Goal: Task Accomplishment & Management: Use online tool/utility

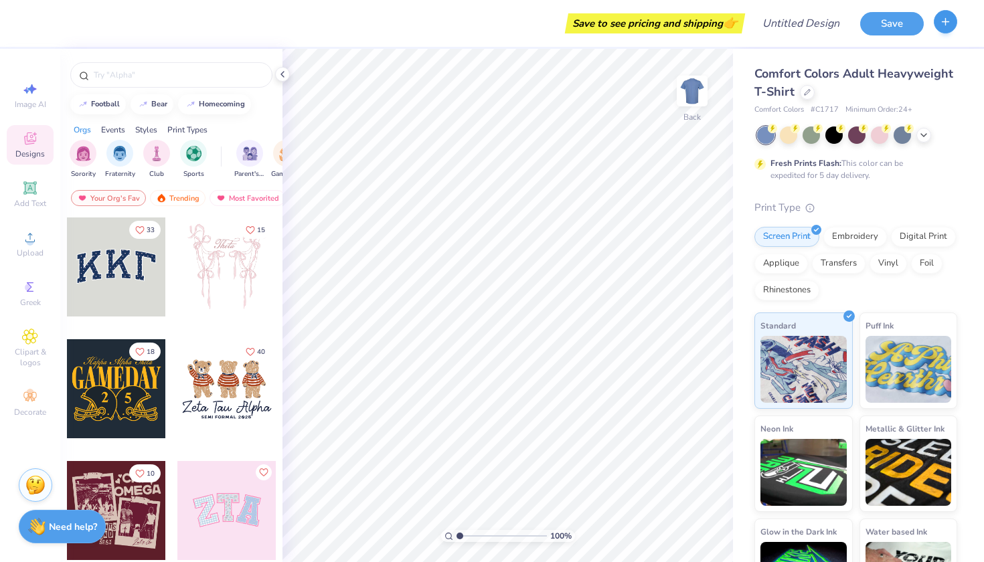
click at [947, 18] on icon "button" at bounding box center [944, 21] width 11 height 11
click at [118, 88] on div at bounding box center [171, 71] width 222 height 45
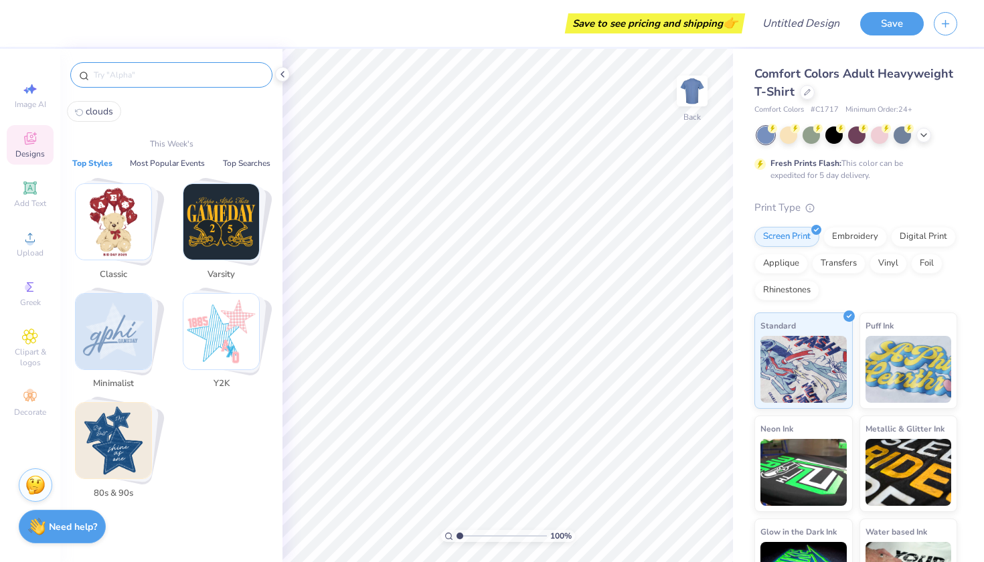
click at [120, 76] on input "text" at bounding box center [177, 74] width 171 height 13
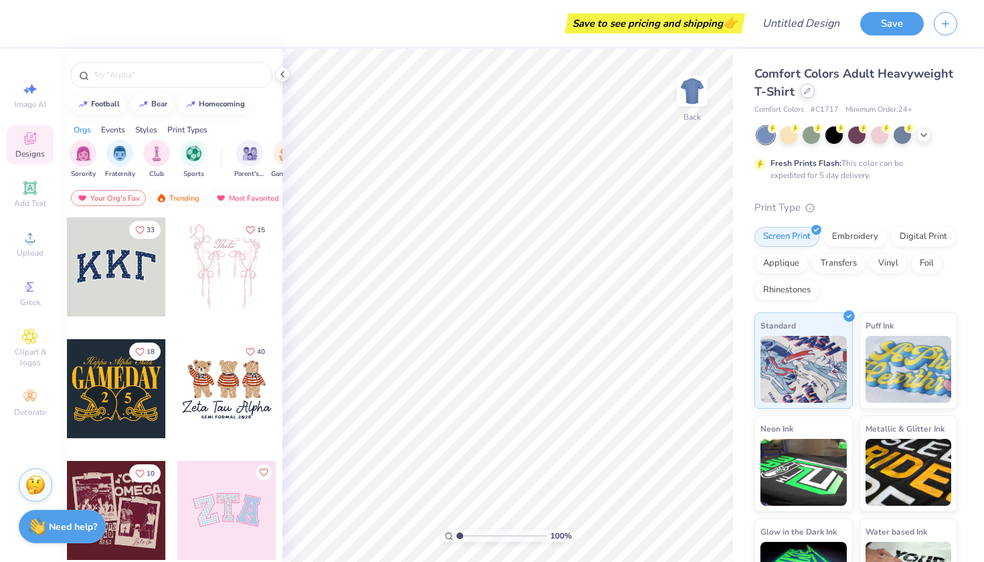
click at [804, 98] on div at bounding box center [807, 91] width 15 height 15
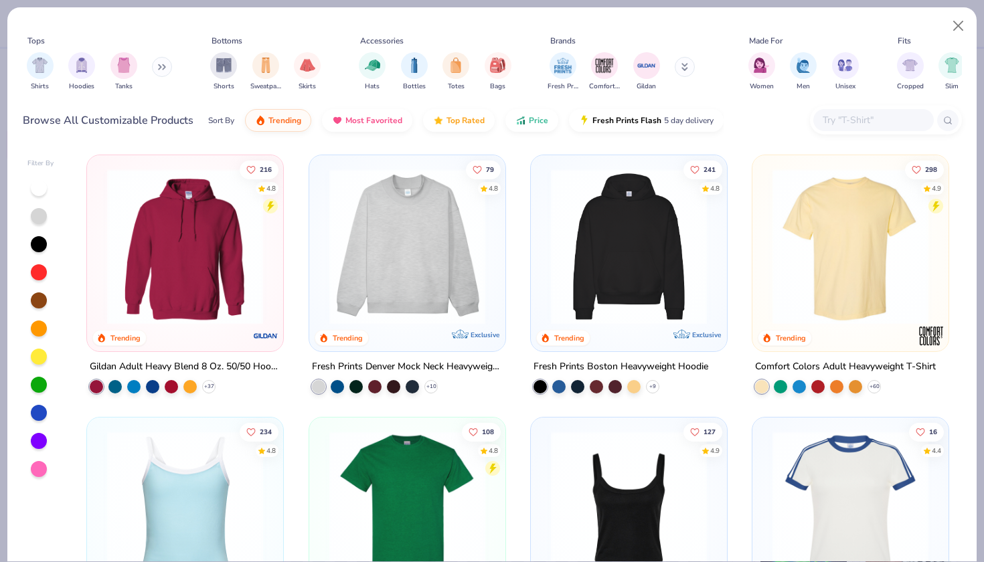
click at [864, 112] on div at bounding box center [873, 120] width 120 height 22
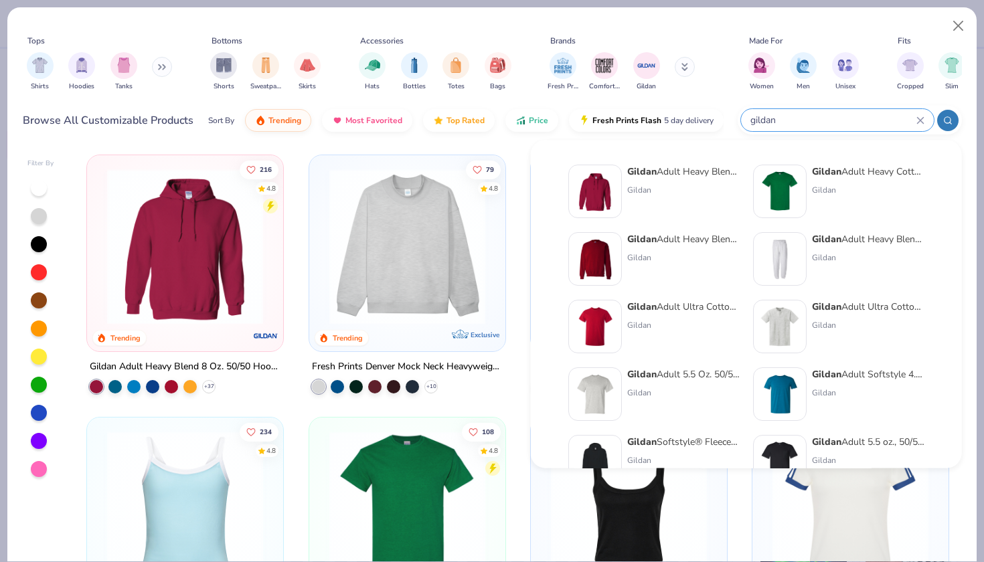
type input "gildan"
click at [630, 242] on strong "Gildan" at bounding box center [641, 239] width 29 height 13
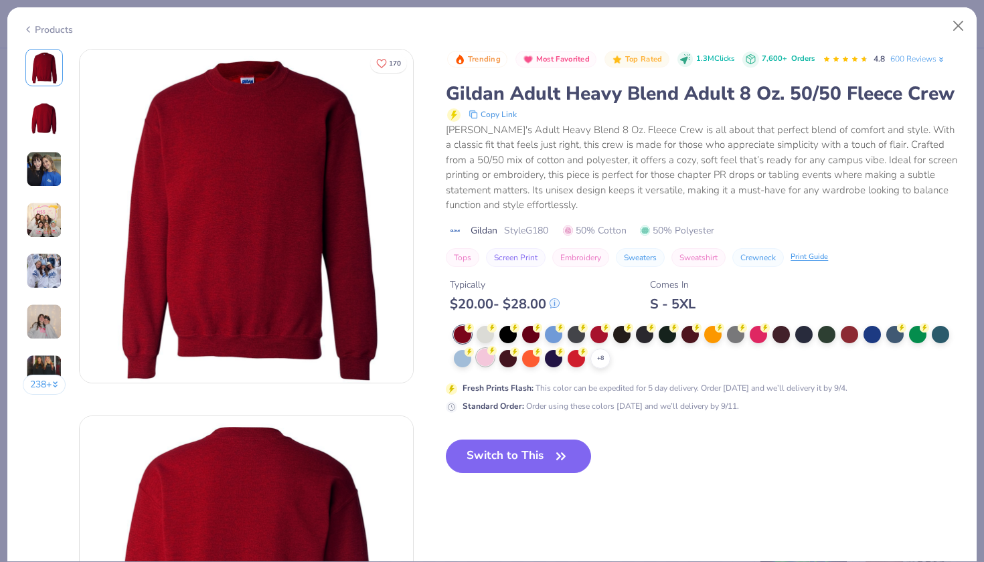
click at [494, 353] on div at bounding box center [484, 357] width 17 height 17
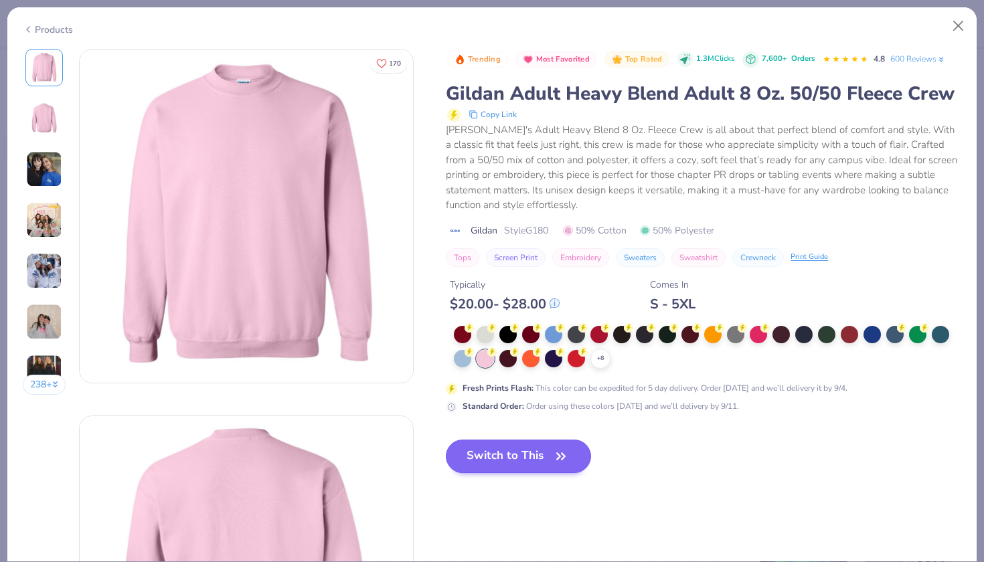
click at [488, 457] on button "Switch to This" at bounding box center [518, 456] width 145 height 33
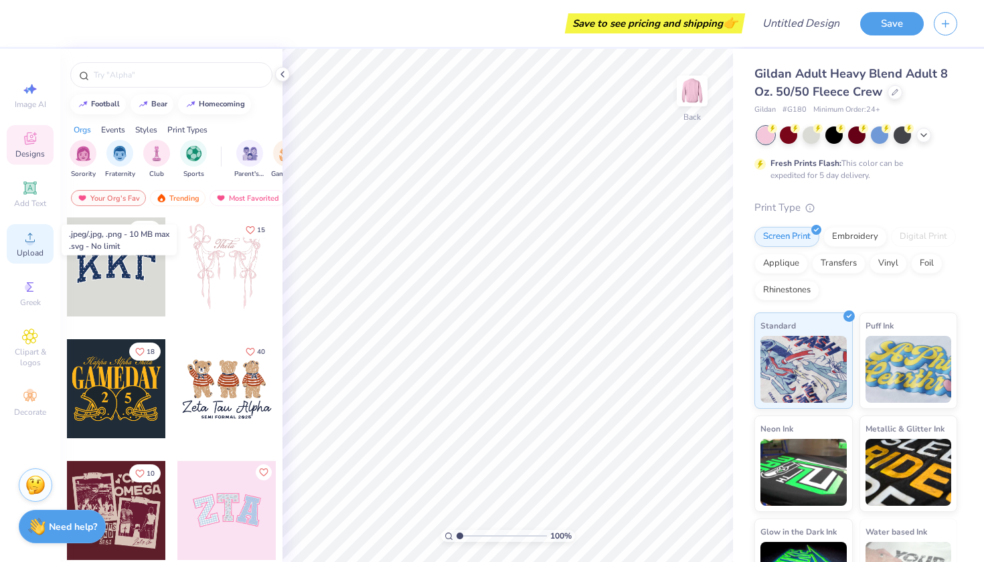
click at [32, 248] on span "Upload" at bounding box center [30, 253] width 27 height 11
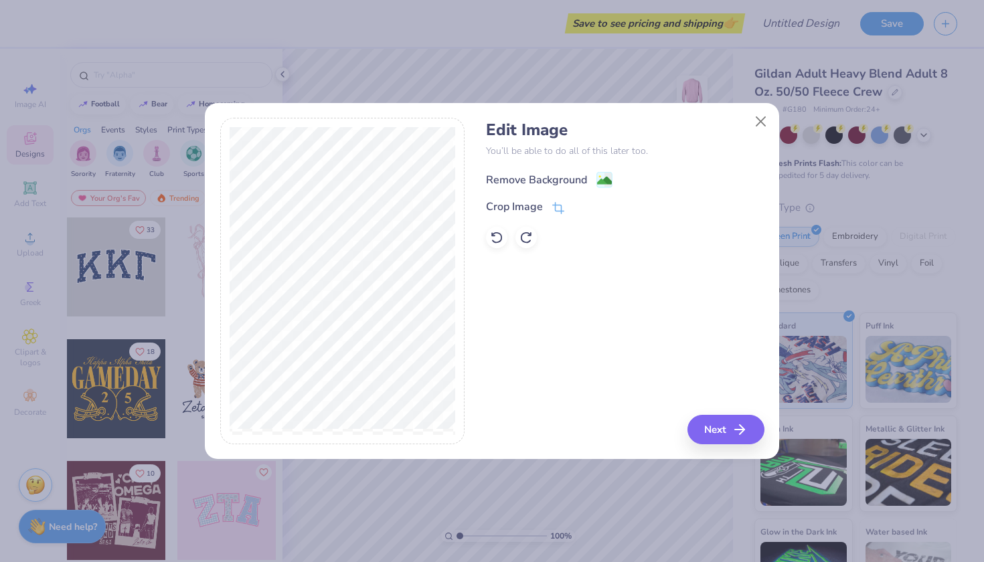
click at [561, 183] on div "Remove Background" at bounding box center [536, 180] width 101 height 16
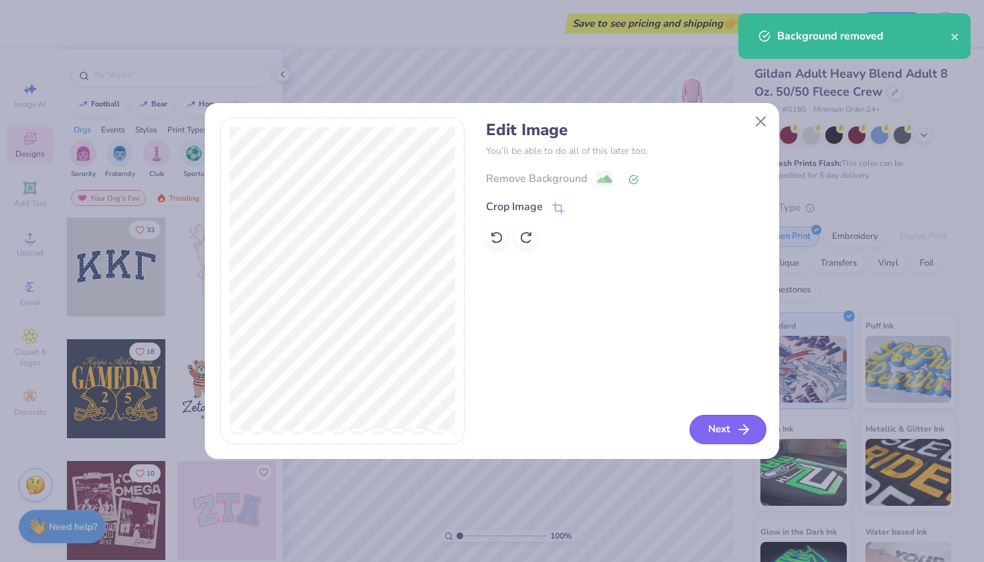
click at [705, 435] on button "Next" at bounding box center [727, 429] width 77 height 29
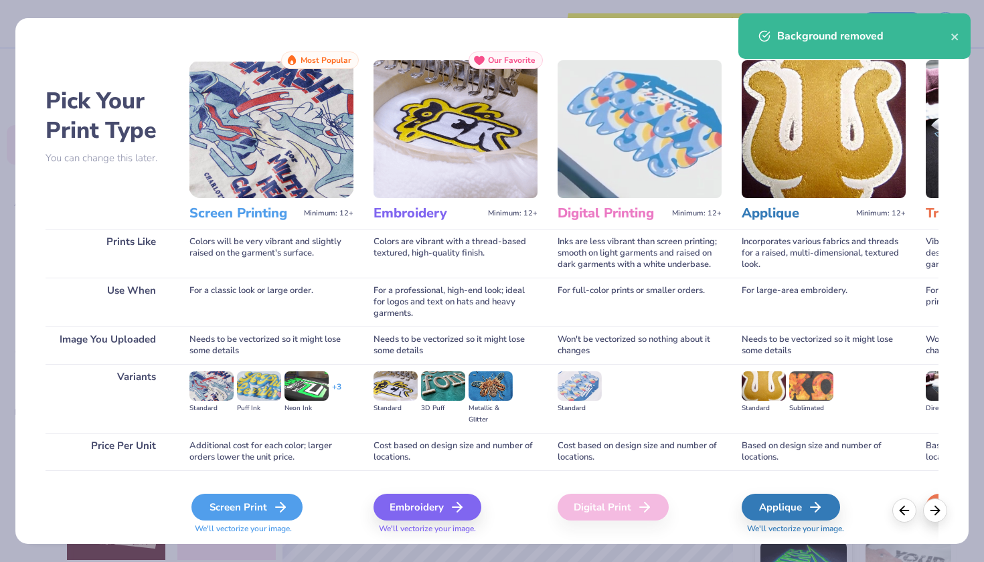
click at [250, 504] on div "Screen Print" at bounding box center [246, 507] width 111 height 27
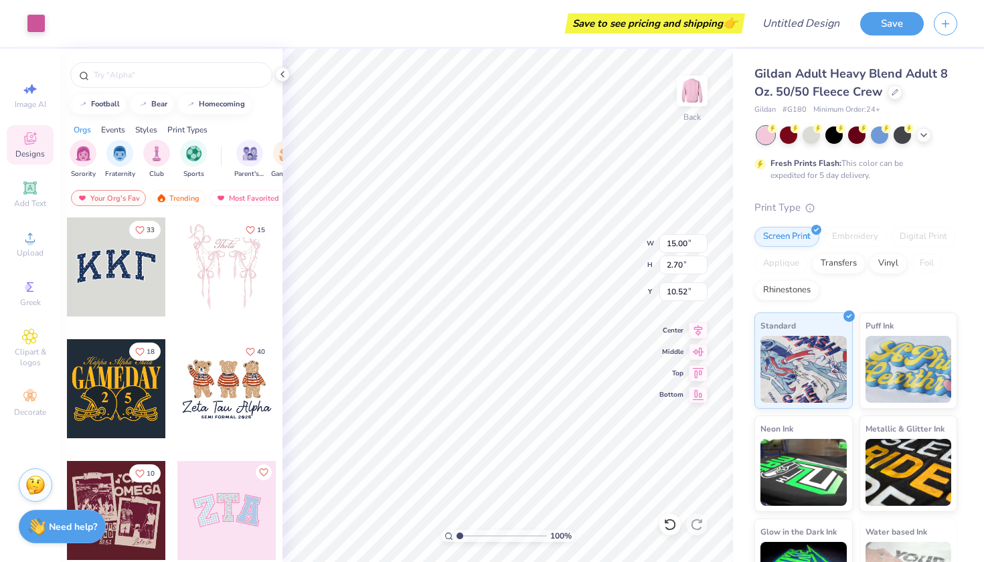
type input "3.00"
type input "4.84"
type input "13.39"
type input "2.41"
type input "4.13"
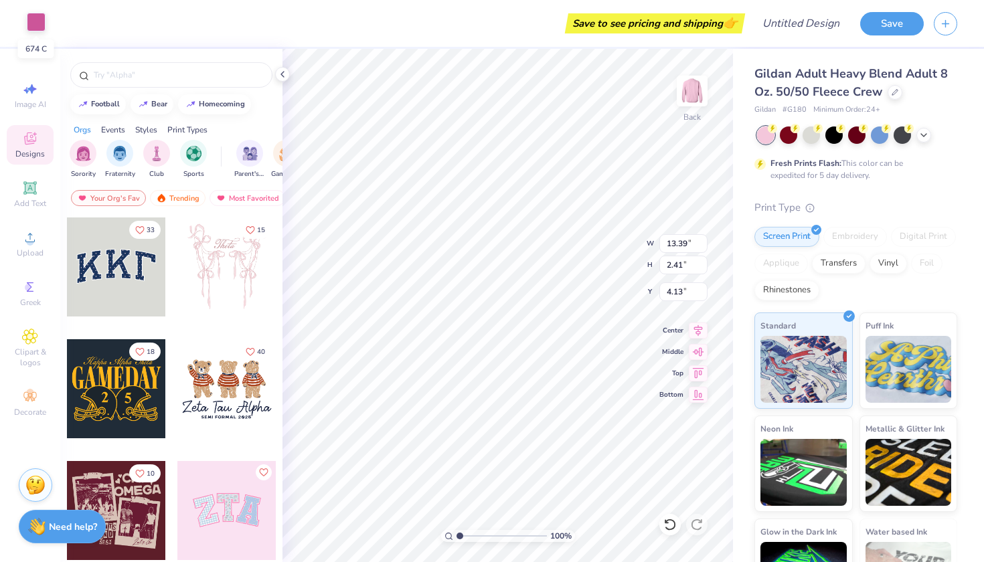
click at [38, 20] on div at bounding box center [36, 22] width 19 height 19
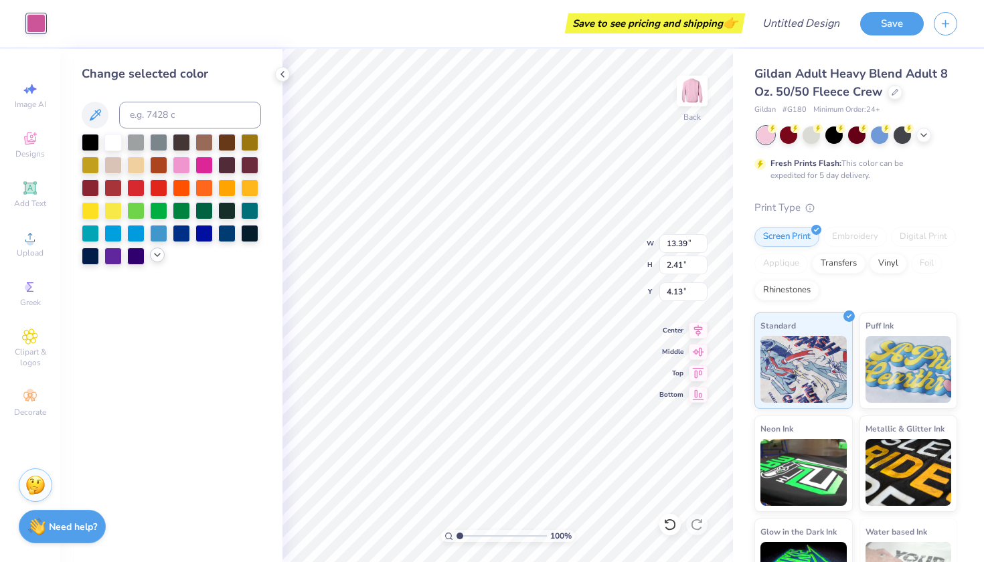
click at [156, 260] on icon at bounding box center [157, 255] width 11 height 11
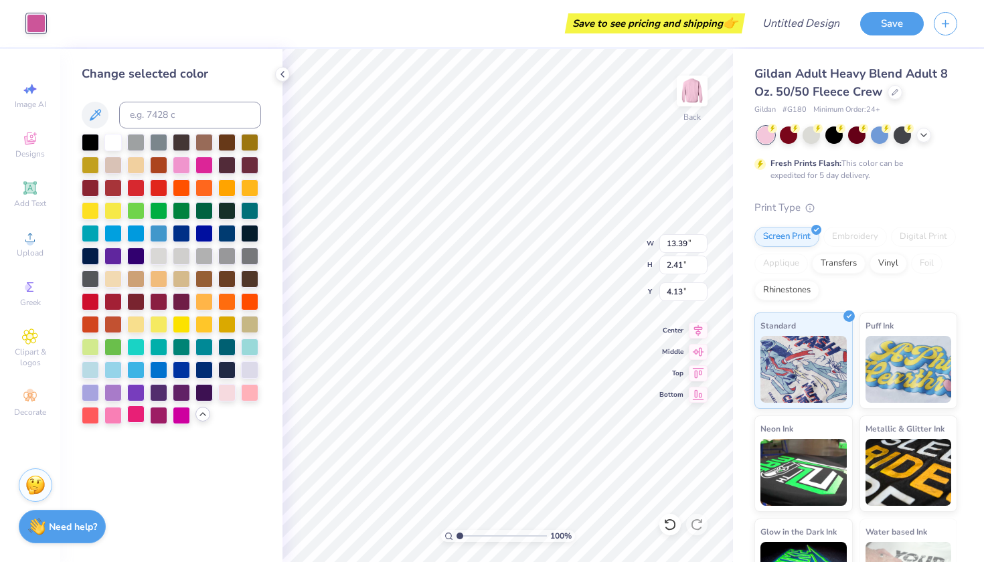
click at [136, 423] on div at bounding box center [135, 413] width 17 height 17
click at [251, 395] on div at bounding box center [249, 391] width 17 height 17
click at [96, 416] on div at bounding box center [90, 413] width 17 height 17
click at [130, 418] on div at bounding box center [135, 413] width 17 height 17
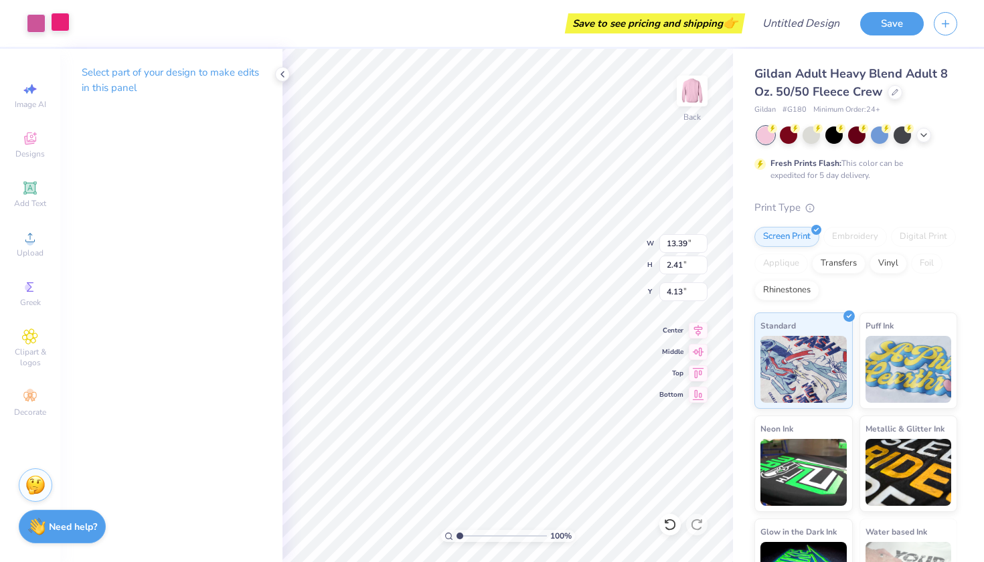
click at [65, 19] on div at bounding box center [60, 22] width 19 height 19
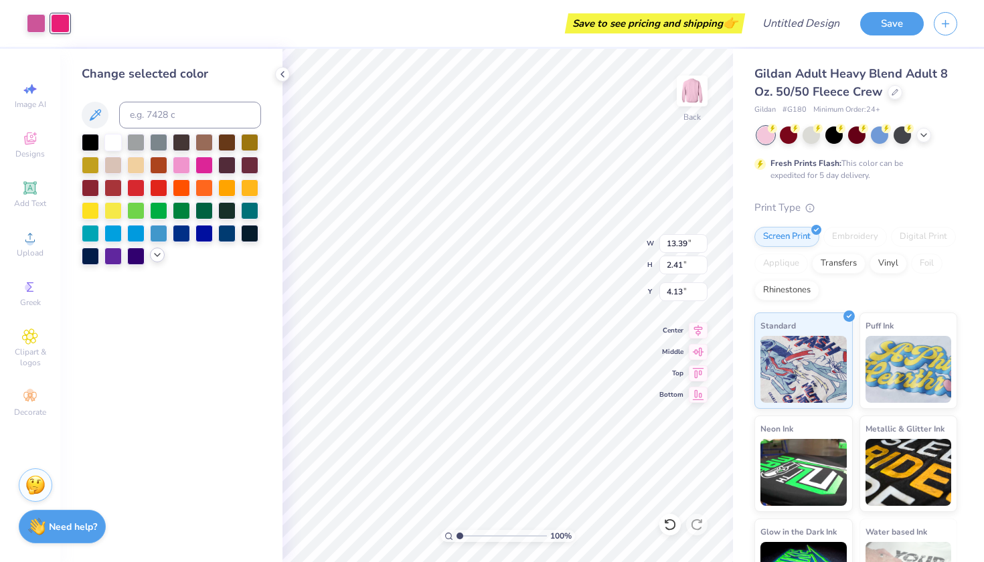
click at [155, 260] on icon at bounding box center [157, 255] width 11 height 11
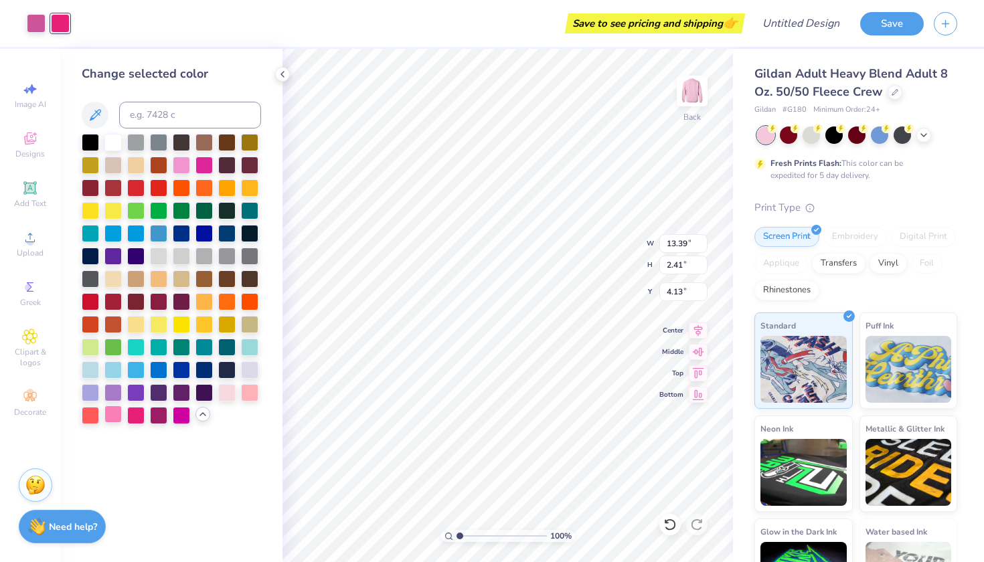
click at [114, 420] on div at bounding box center [112, 413] width 17 height 17
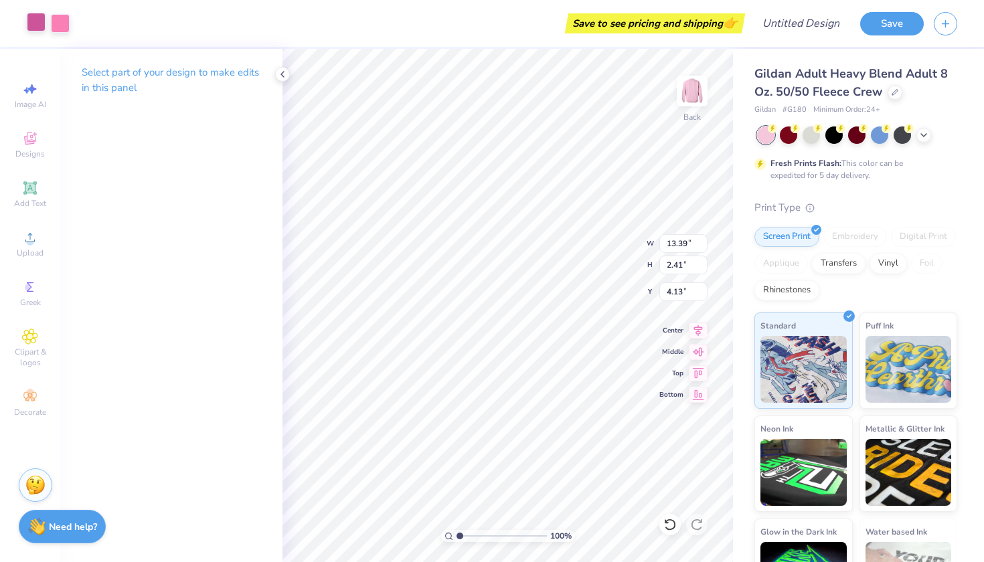
click at [40, 19] on div at bounding box center [36, 22] width 19 height 19
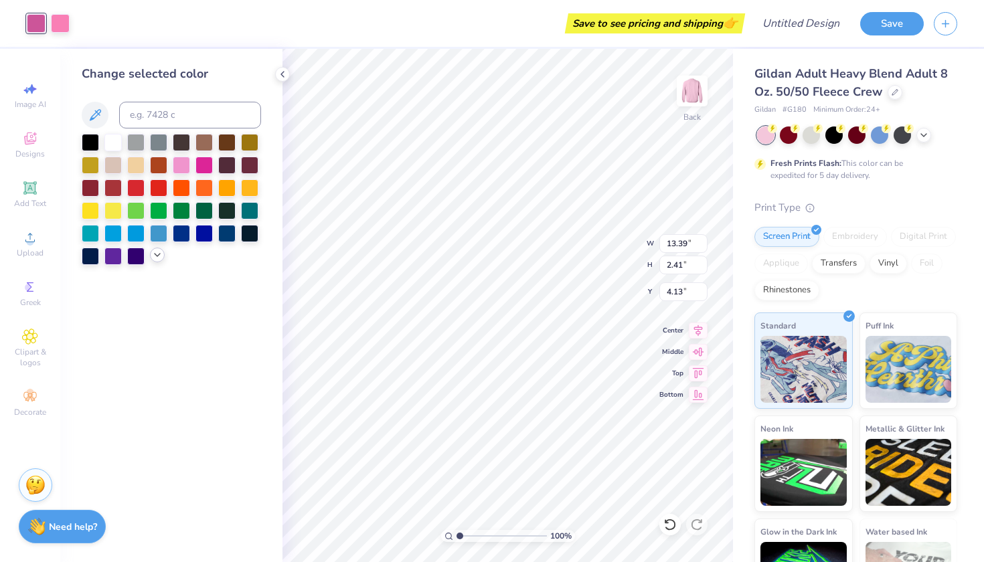
click at [156, 260] on icon at bounding box center [157, 255] width 11 height 11
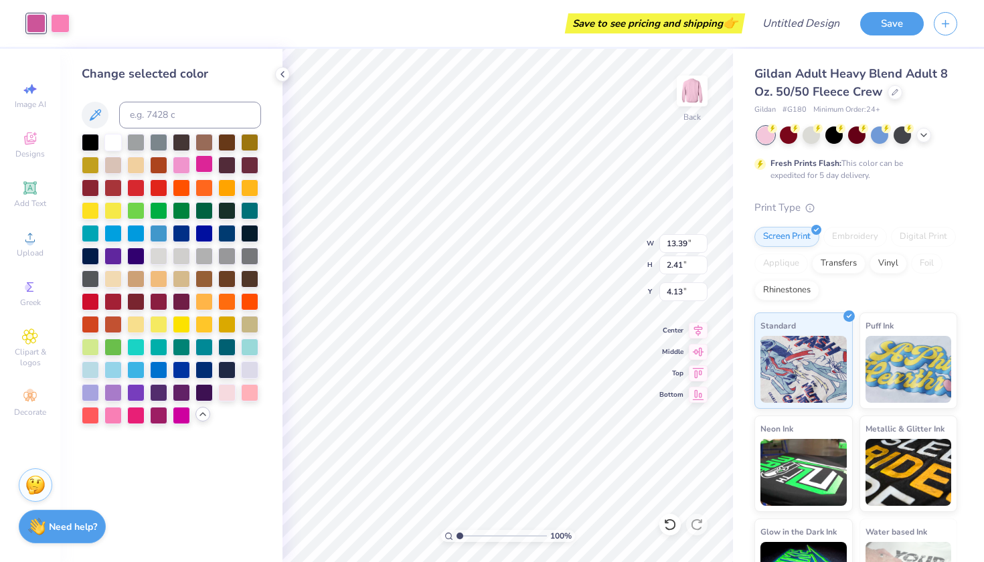
click at [208, 167] on div at bounding box center [203, 163] width 17 height 17
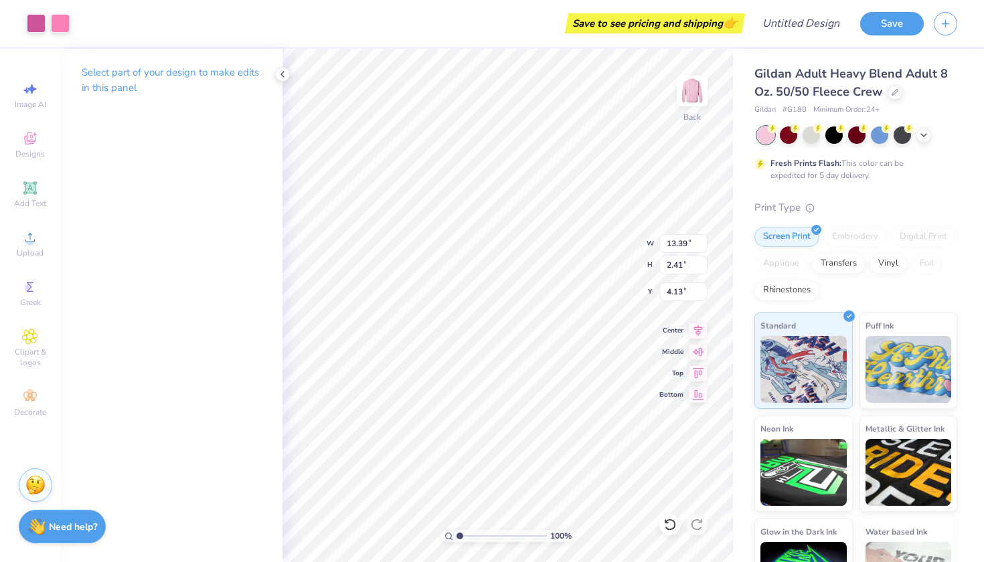
click at [72, 17] on div "Art colors Save to see pricing and shipping 👉 Design Title Save" at bounding box center [492, 23] width 984 height 47
click at [60, 23] on div at bounding box center [60, 22] width 19 height 19
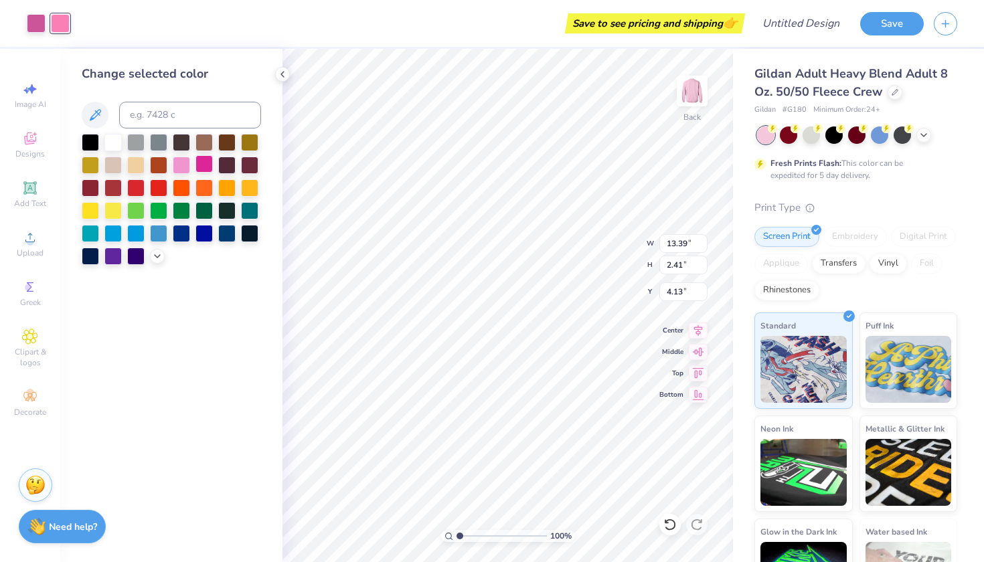
click at [212, 173] on div at bounding box center [203, 163] width 17 height 17
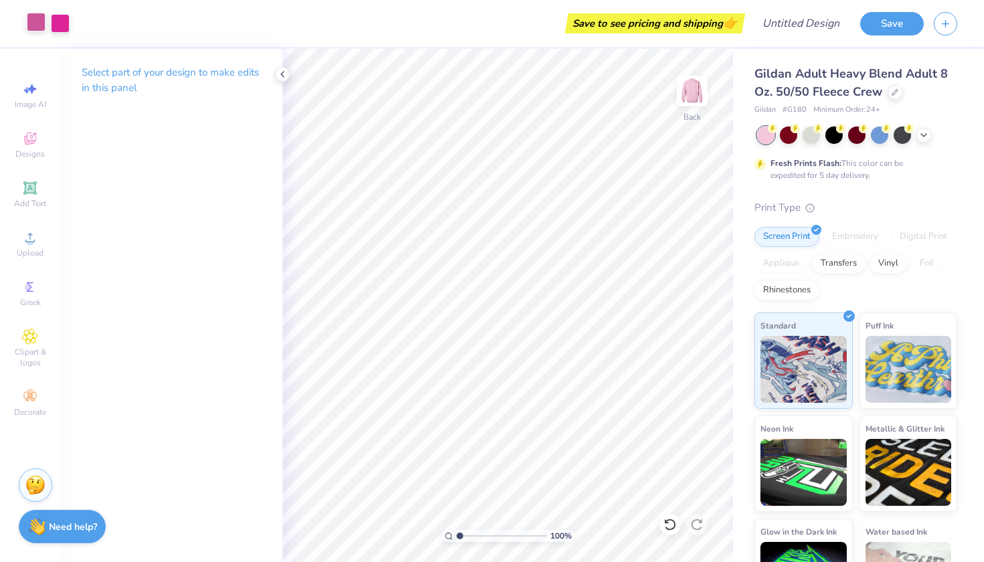
click at [33, 23] on div at bounding box center [36, 22] width 19 height 19
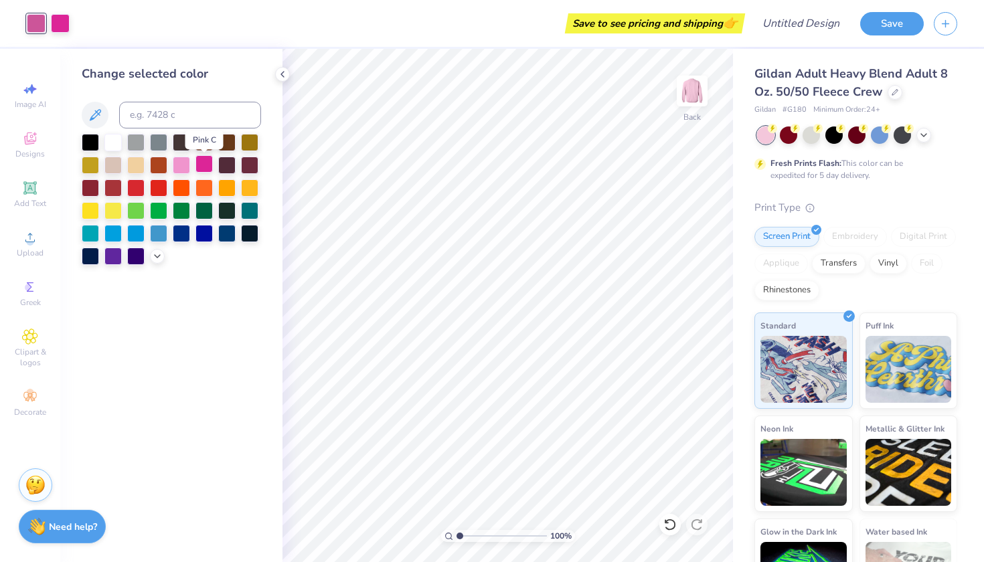
click at [203, 165] on div at bounding box center [203, 163] width 17 height 17
click at [65, 21] on div at bounding box center [60, 23] width 19 height 19
click at [39, 18] on div at bounding box center [36, 22] width 19 height 19
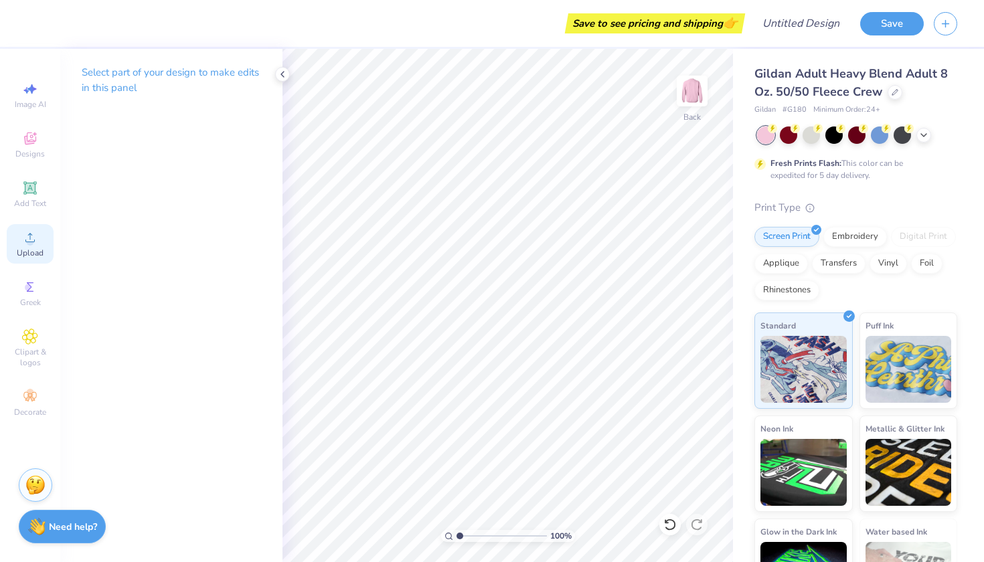
click at [40, 248] on span "Upload" at bounding box center [30, 253] width 27 height 11
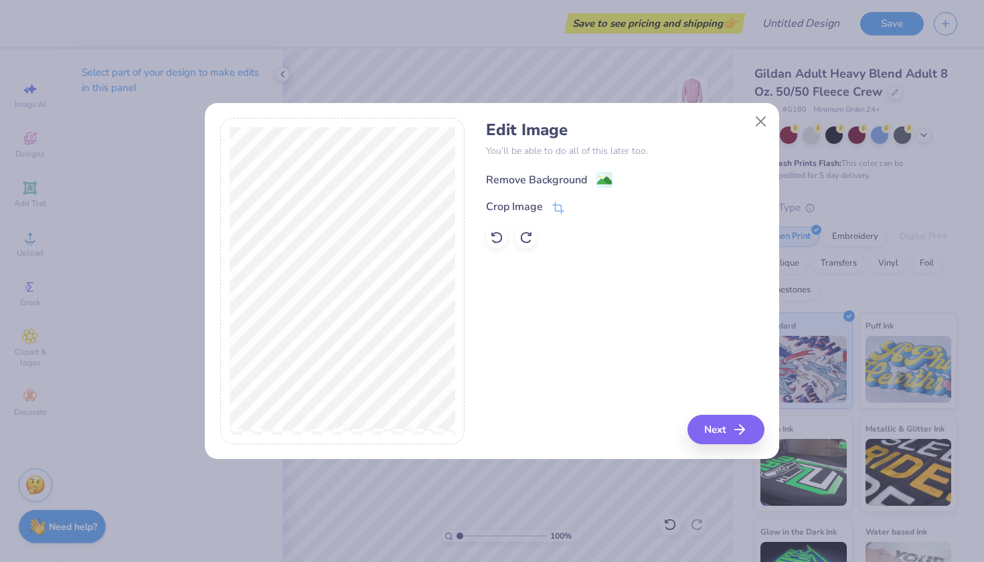
click at [527, 181] on div "Remove Background" at bounding box center [536, 180] width 101 height 16
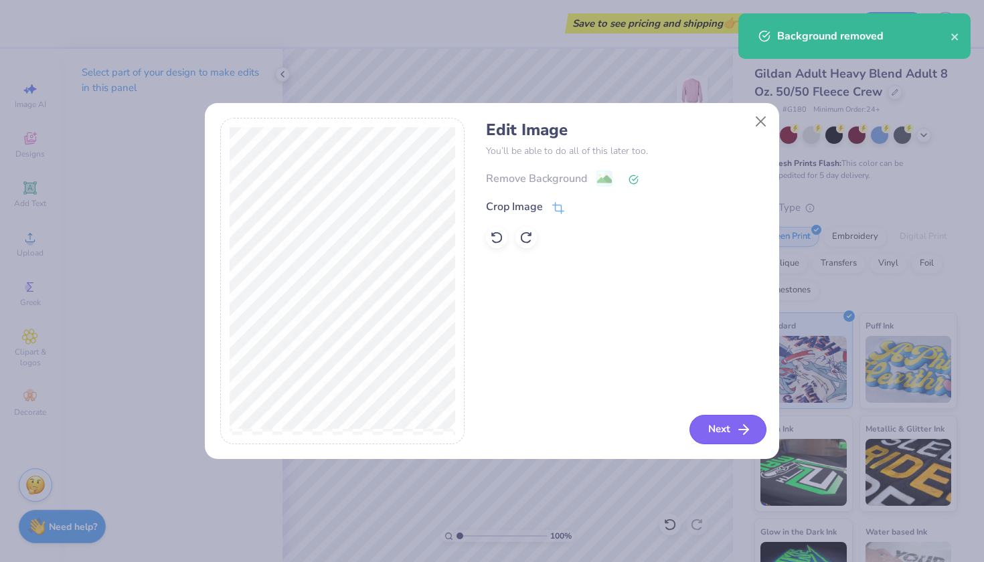
click at [706, 433] on button "Next" at bounding box center [727, 429] width 77 height 29
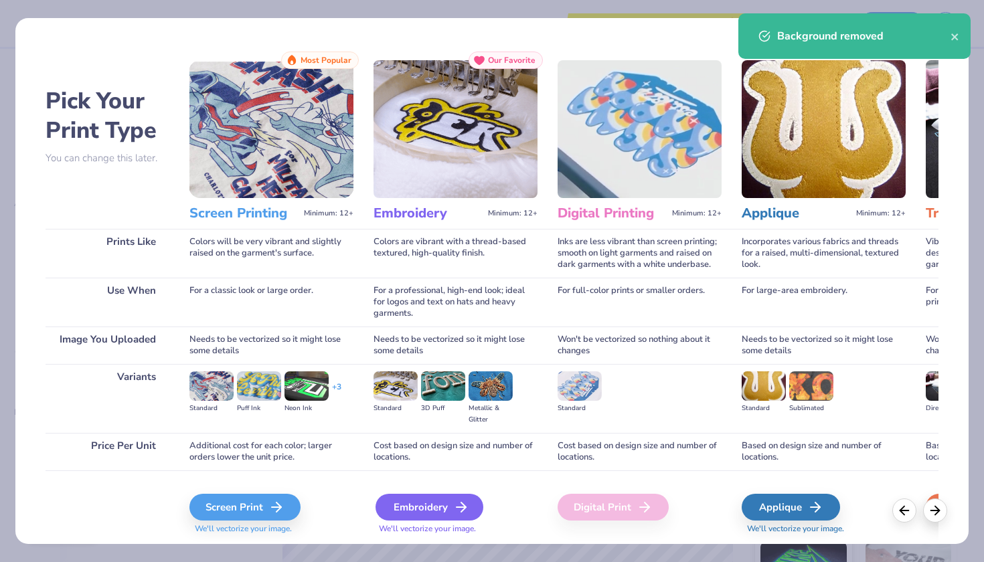
click at [415, 513] on div "Embroidery" at bounding box center [429, 507] width 108 height 27
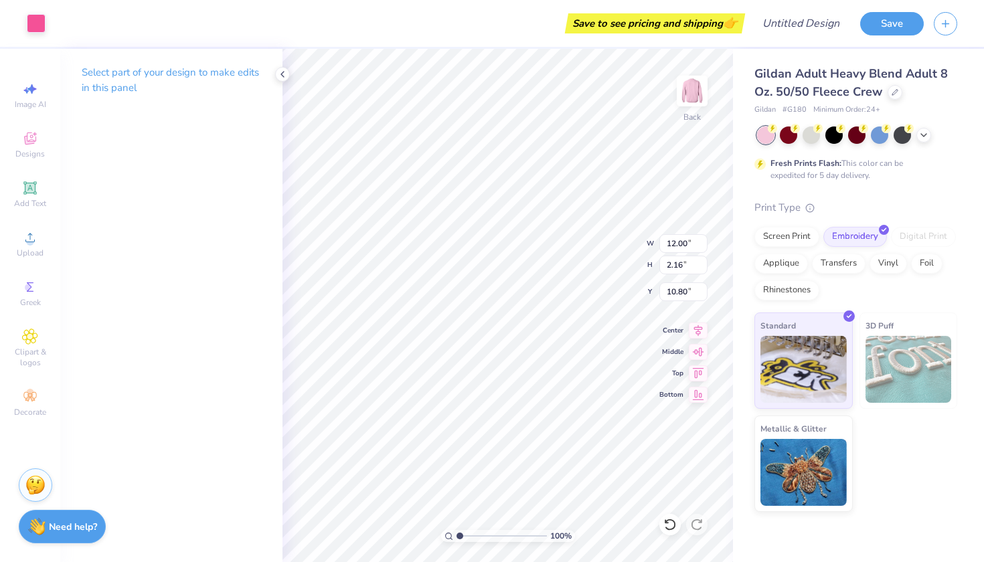
type input "3.74"
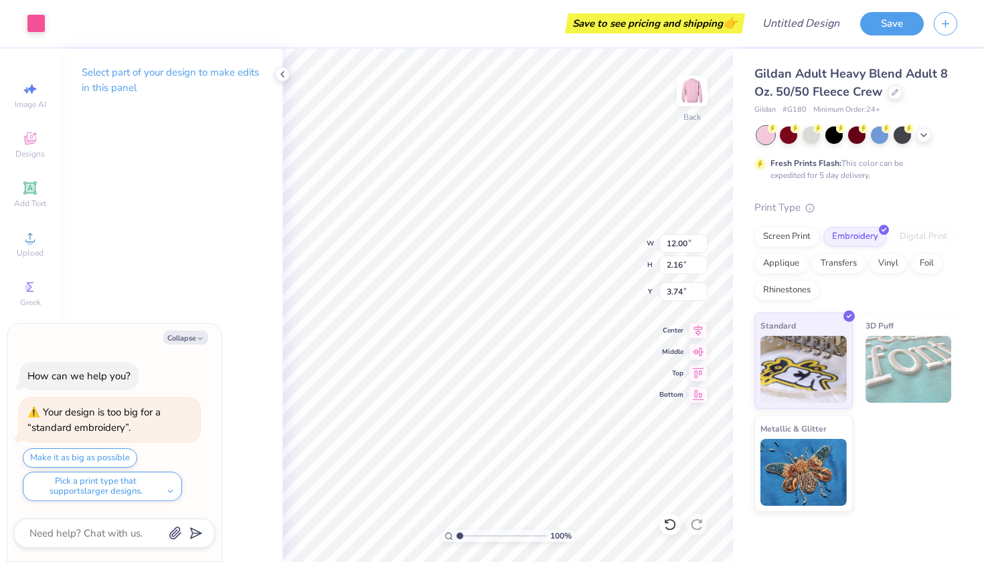
type textarea "x"
type input "3.44"
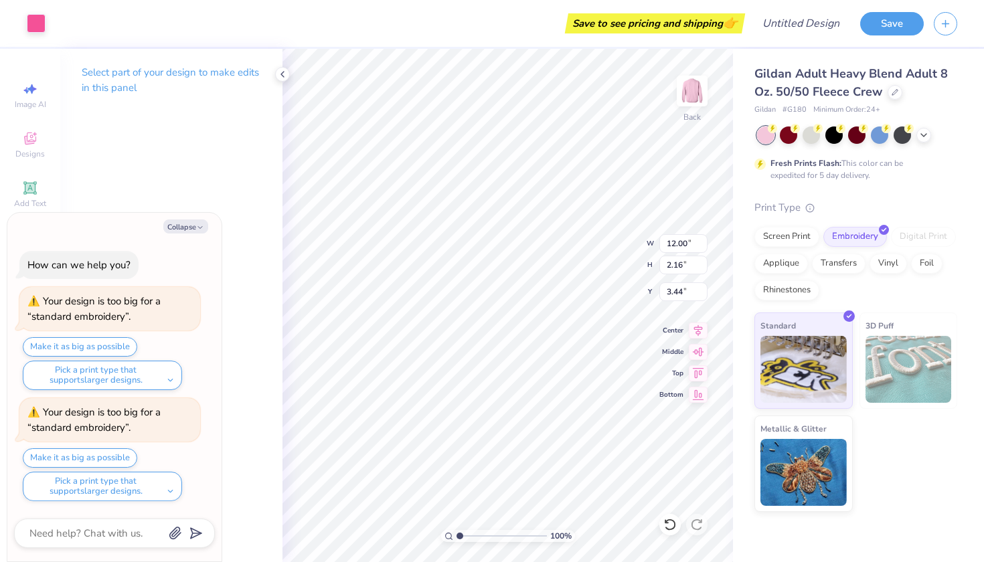
type textarea "x"
type input "4.57"
type textarea "x"
